Goal: Information Seeking & Learning: Check status

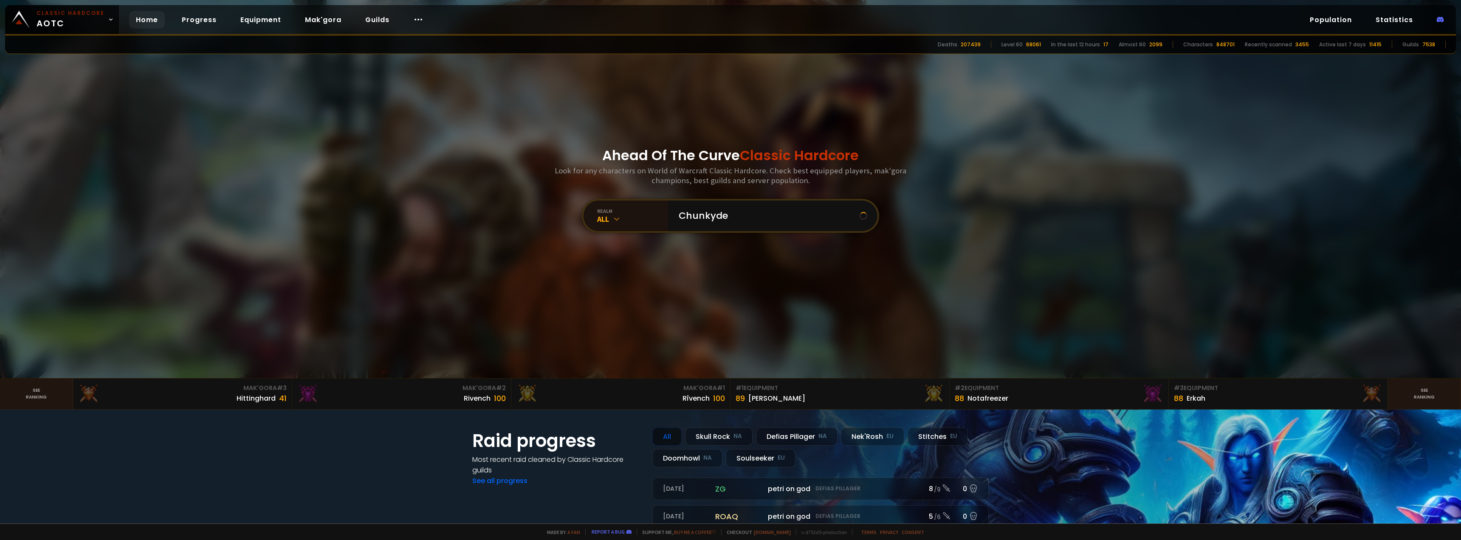
type input "Chunkydee"
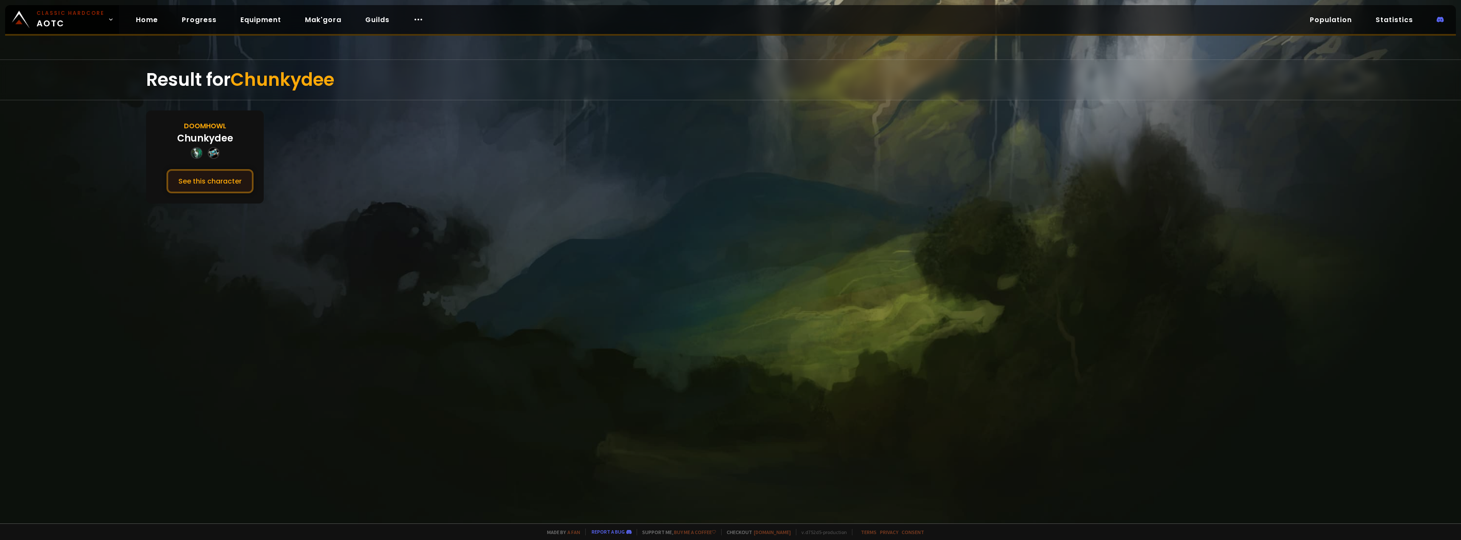
click at [249, 184] on button "See this character" at bounding box center [210, 181] width 87 height 24
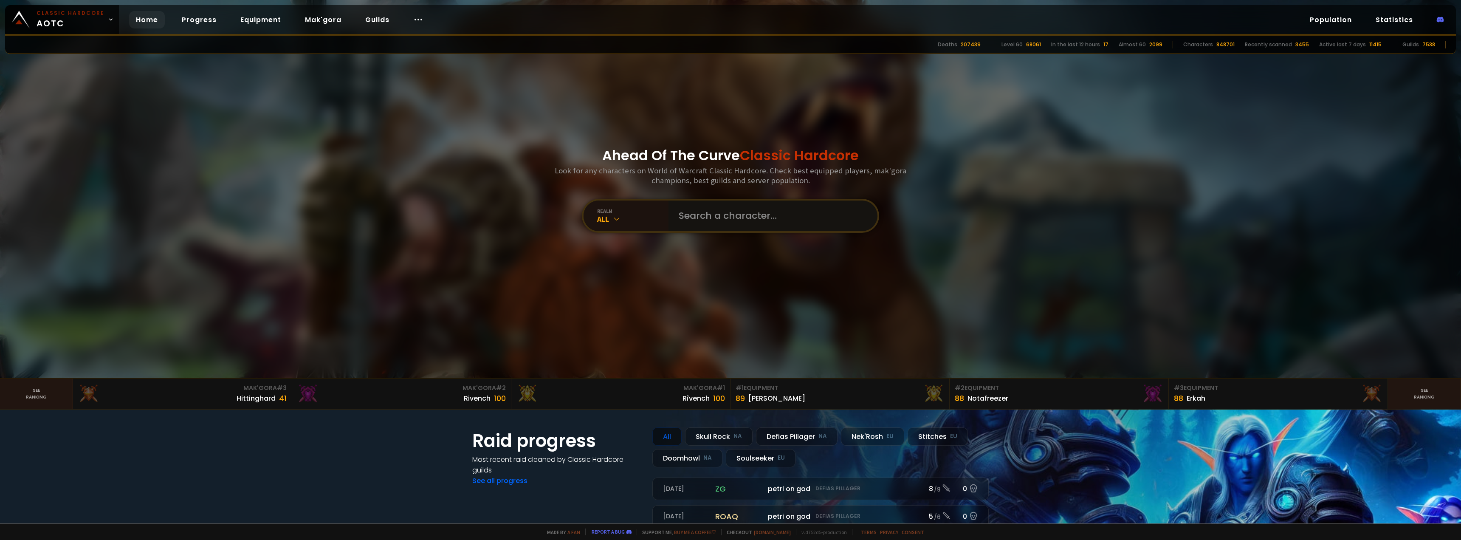
click at [707, 219] on input "text" at bounding box center [771, 216] width 194 height 31
type input "Thunderdeath"
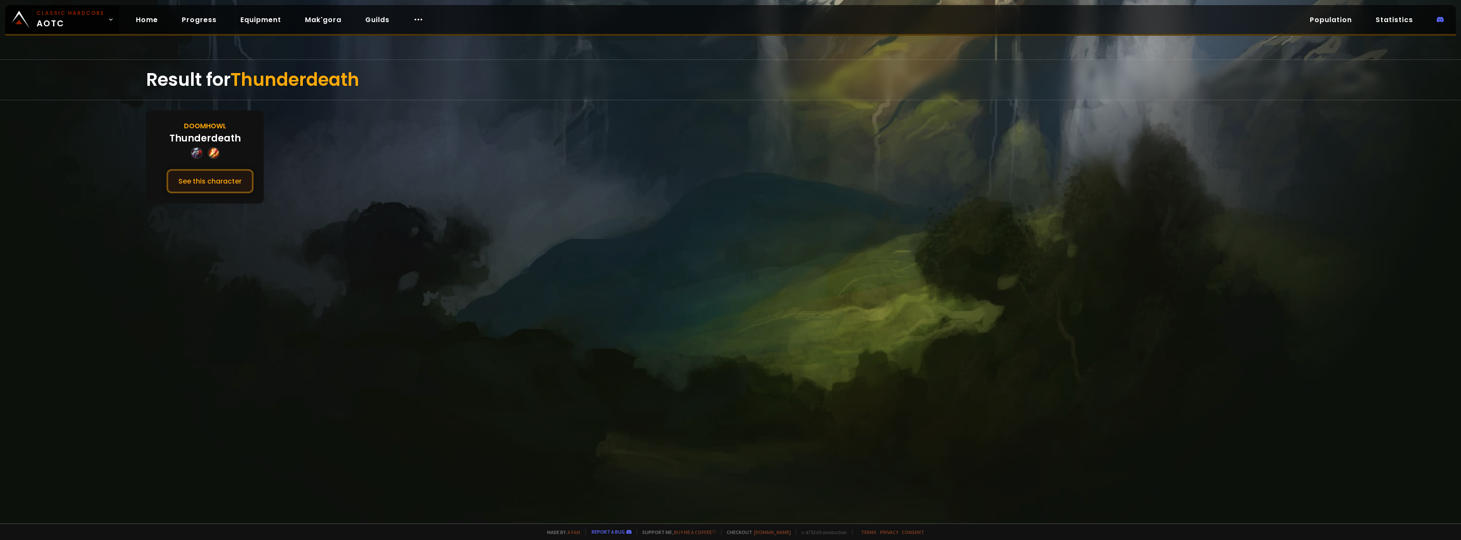
click at [236, 178] on button "See this character" at bounding box center [210, 181] width 87 height 24
